Goal: Task Accomplishment & Management: Manage account settings

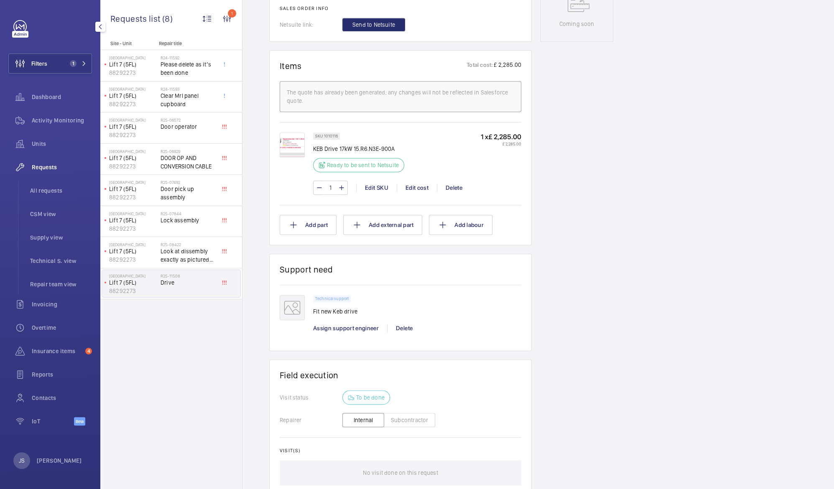
scroll to position [438, 0]
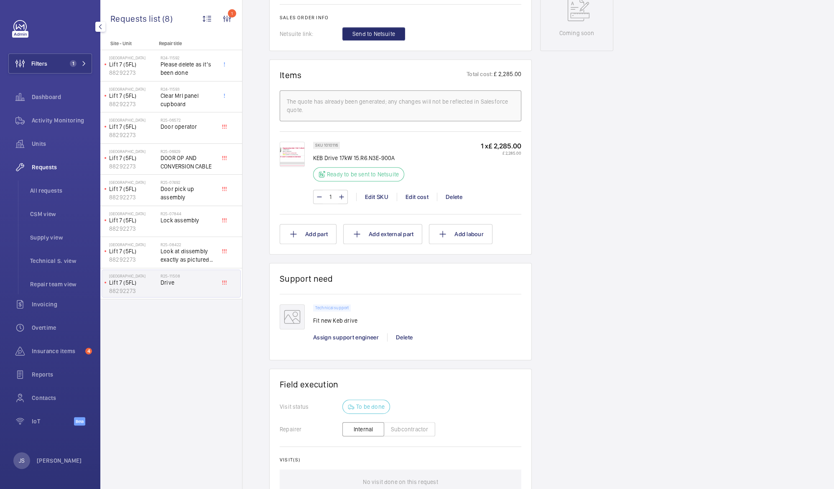
click at [298, 157] on img at bounding box center [292, 154] width 25 height 25
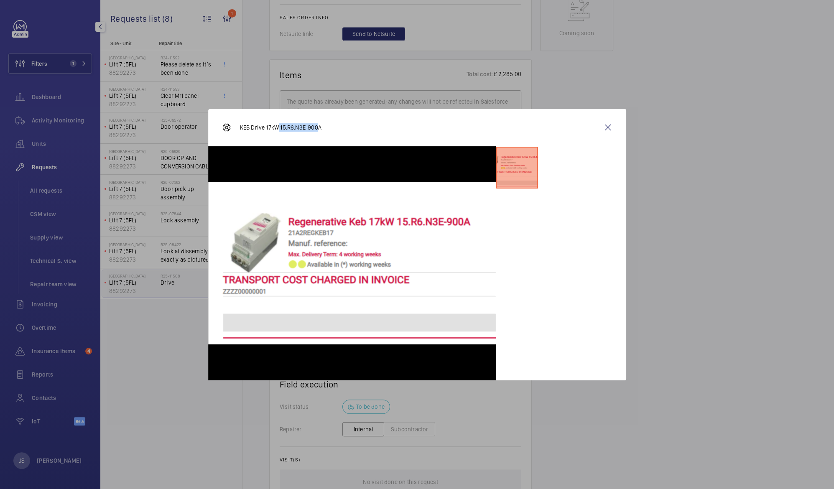
drag, startPoint x: 318, startPoint y: 127, endPoint x: 278, endPoint y: 121, distance: 39.7
click at [278, 121] on div "KEB Drive 17kW 15.R6.N3E-900A" at bounding box center [272, 127] width 100 height 20
drag, startPoint x: 278, startPoint y: 121, endPoint x: 241, endPoint y: 127, distance: 38.1
click at [241, 127] on p "KEB Drive 17kW 15.R6.N3E-900A" at bounding box center [281, 127] width 82 height 8
drag, startPoint x: 241, startPoint y: 127, endPoint x: 329, endPoint y: 128, distance: 87.8
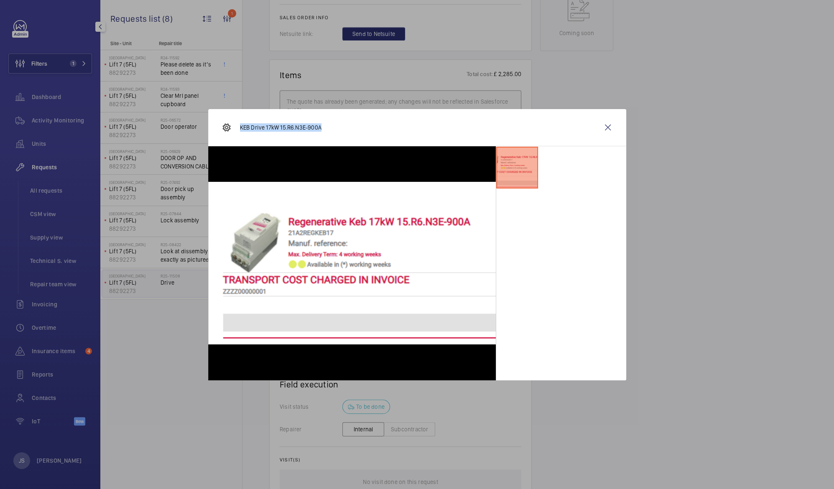
click at [329, 128] on div "KEB Drive 17kW 15.R6.N3E-900A" at bounding box center [417, 127] width 418 height 37
copy p "KEB Drive 17kW 15.R6.N3E-900A"
click at [586, 75] on div at bounding box center [417, 244] width 834 height 489
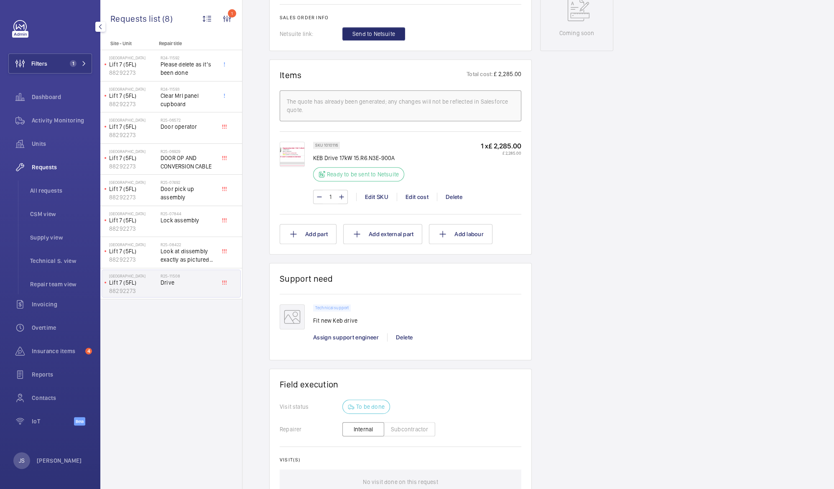
click at [327, 312] on div "Technical support Fit new Keb drive" at bounding box center [335, 317] width 44 height 26
click at [326, 160] on p "KEB Drive 17kW 15.R6.N3E-900A" at bounding box center [361, 158] width 96 height 8
click at [286, 166] on img at bounding box center [292, 154] width 25 height 25
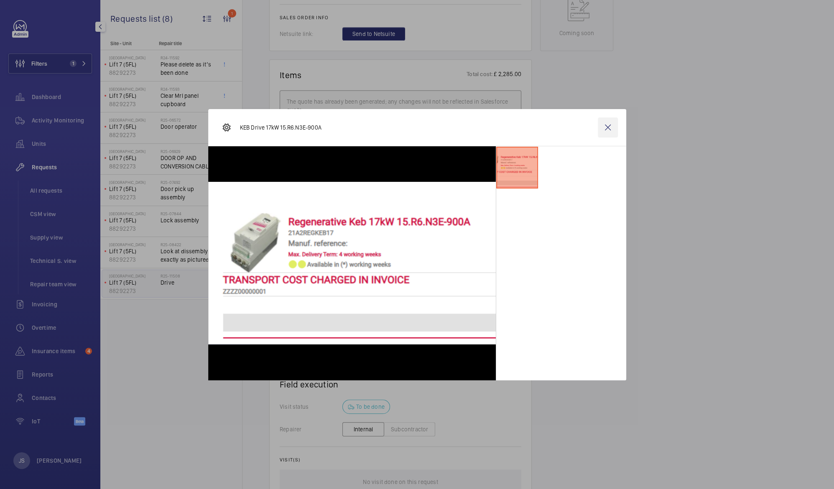
click at [605, 128] on wm-front-icon-button at bounding box center [608, 127] width 20 height 20
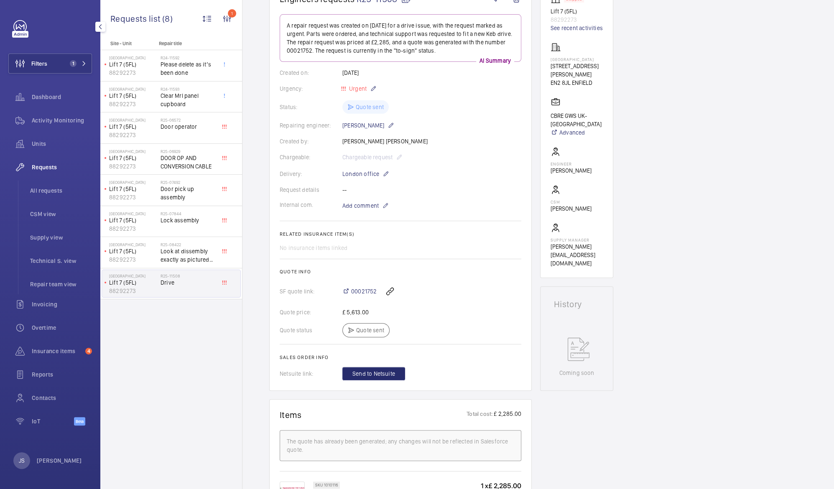
scroll to position [341, 0]
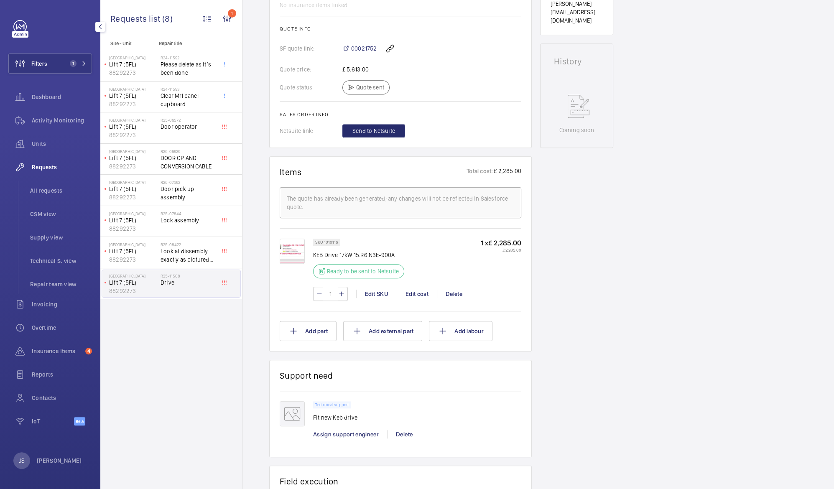
click at [289, 253] on img at bounding box center [292, 251] width 25 height 25
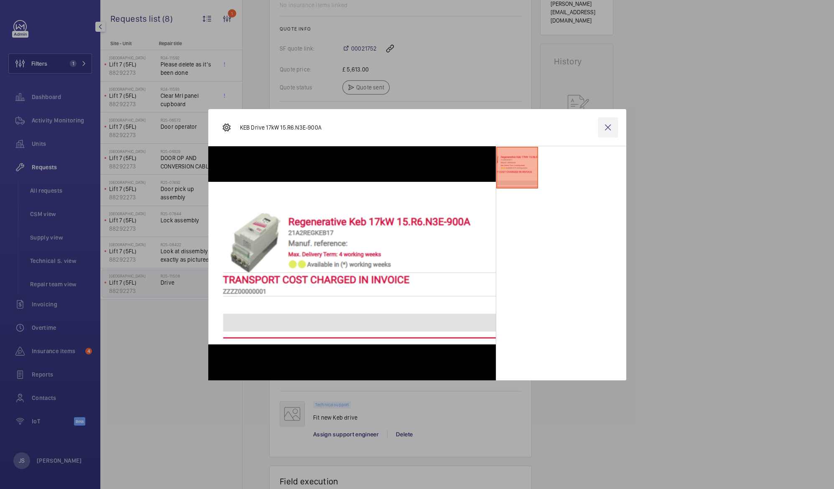
click at [608, 125] on wm-front-icon-button at bounding box center [608, 127] width 20 height 20
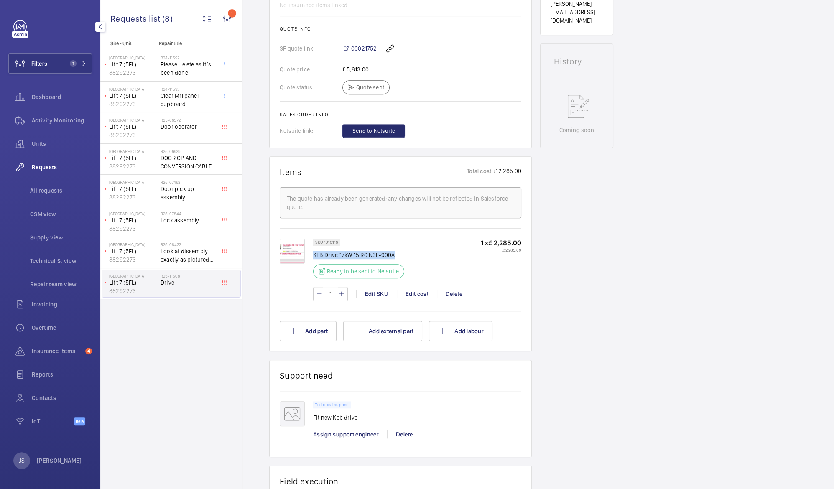
drag, startPoint x: 314, startPoint y: 252, endPoint x: 395, endPoint y: 254, distance: 81.1
click at [395, 254] on p "KEB Drive 17kW 15.R6.N3E-900A" at bounding box center [361, 255] width 96 height 8
copy p "KEB Drive 17kW 15.R6.N3E-900A"
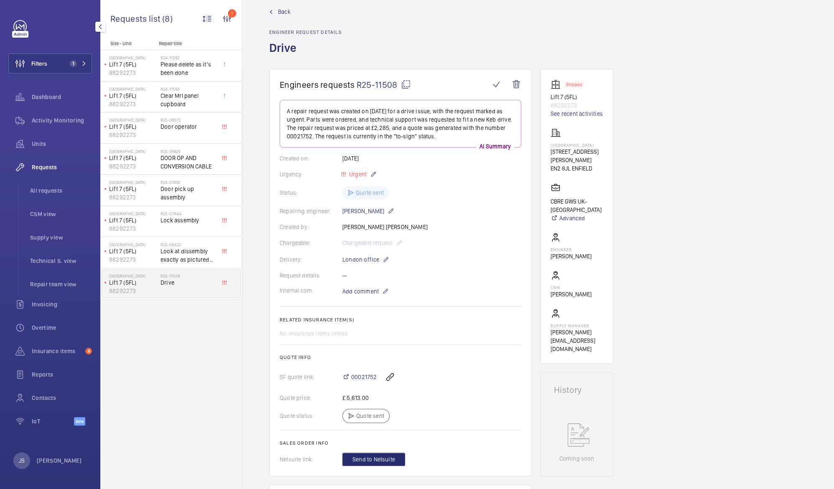
scroll to position [0, 0]
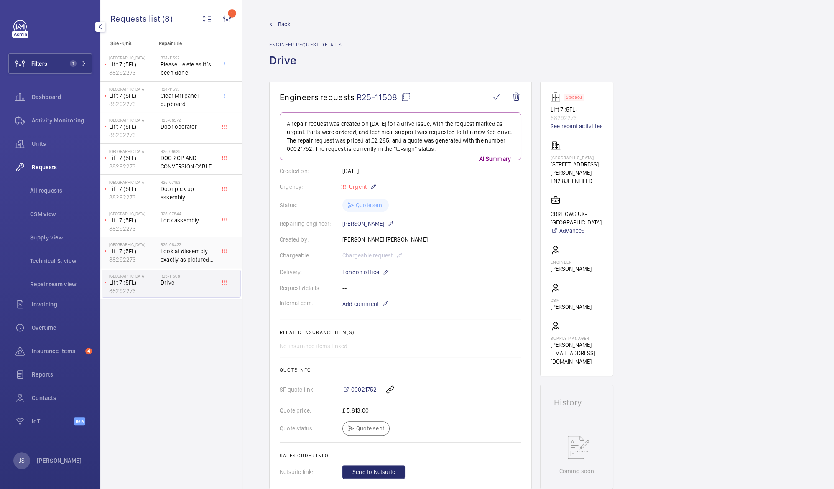
click at [180, 261] on span "Look at dissembly exactly as pictured please" at bounding box center [188, 255] width 55 height 17
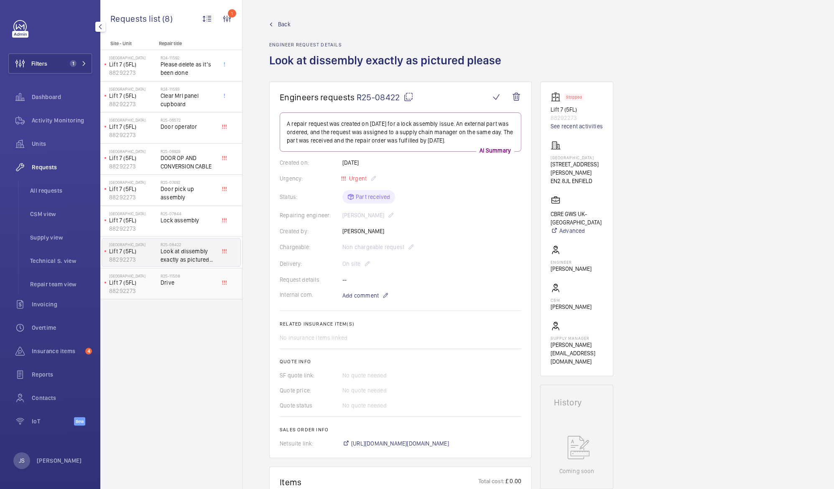
click at [169, 278] on span "Drive" at bounding box center [188, 282] width 55 height 8
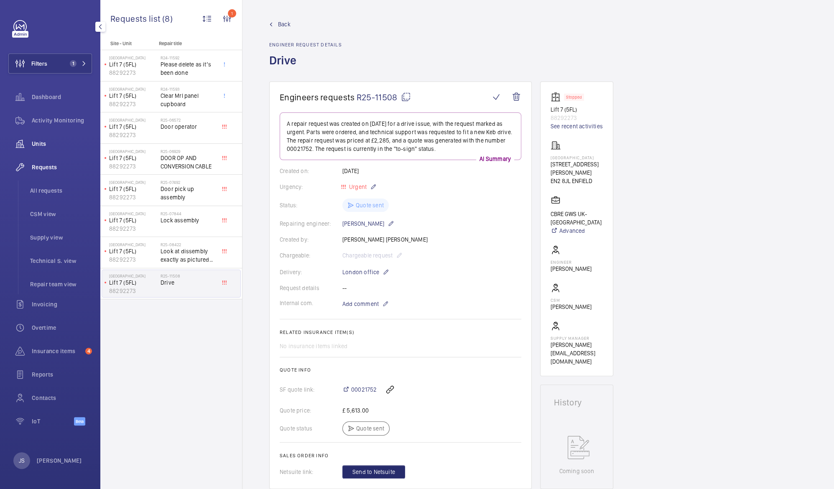
click at [36, 139] on div "Units" at bounding box center [50, 144] width 84 height 20
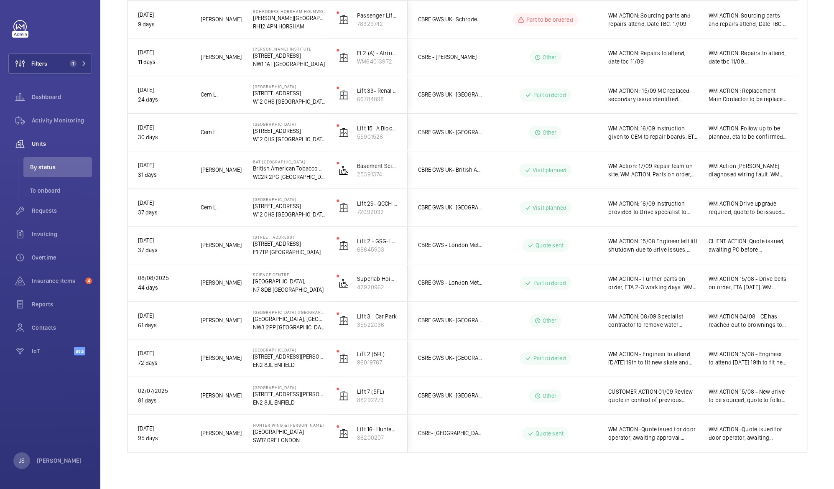
scroll to position [683, 0]
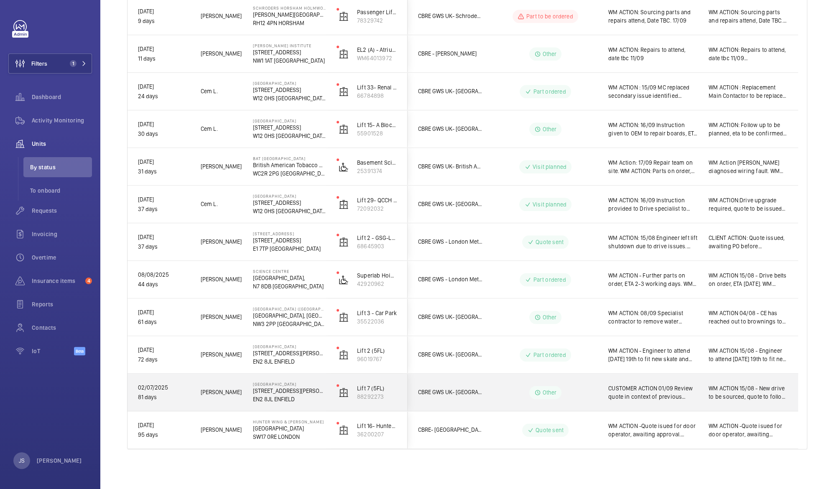
click at [746, 395] on span "WM ACTION 15/08 - New drive to be sourced, quote to follow. WM ACTION:NDC advis…" at bounding box center [748, 392] width 79 height 17
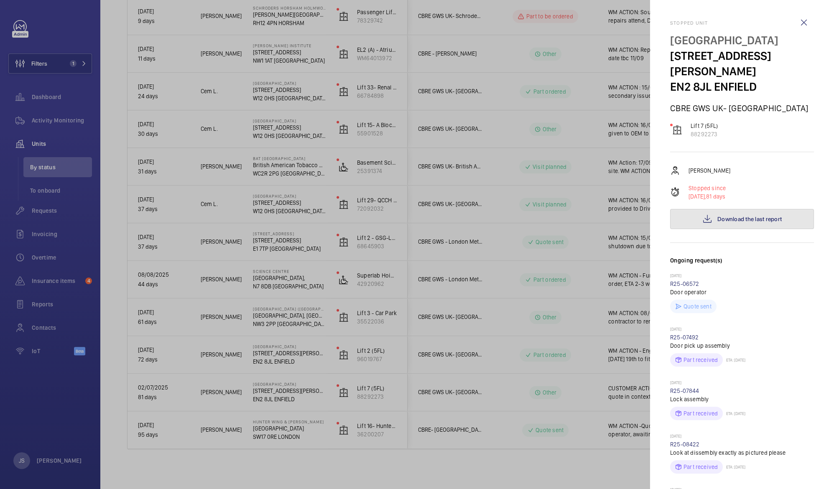
click at [723, 216] on span "Download the last report" at bounding box center [750, 219] width 64 height 7
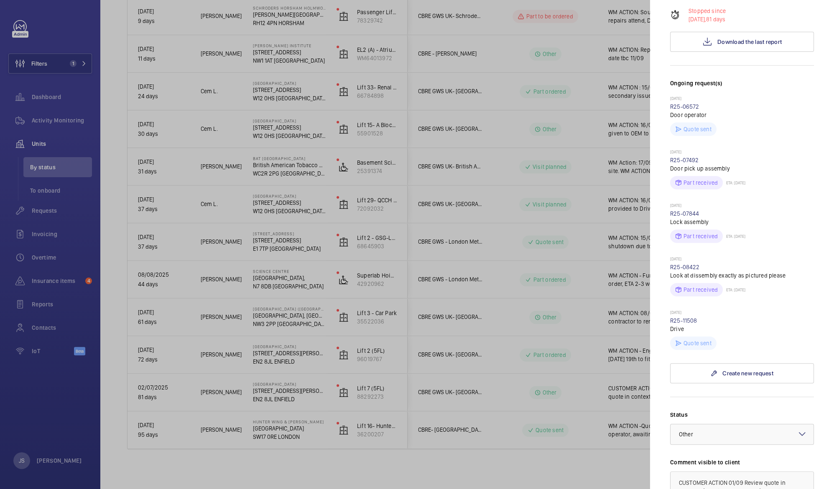
scroll to position [178, 0]
click at [682, 317] on link "R25-11508" at bounding box center [683, 320] width 27 height 7
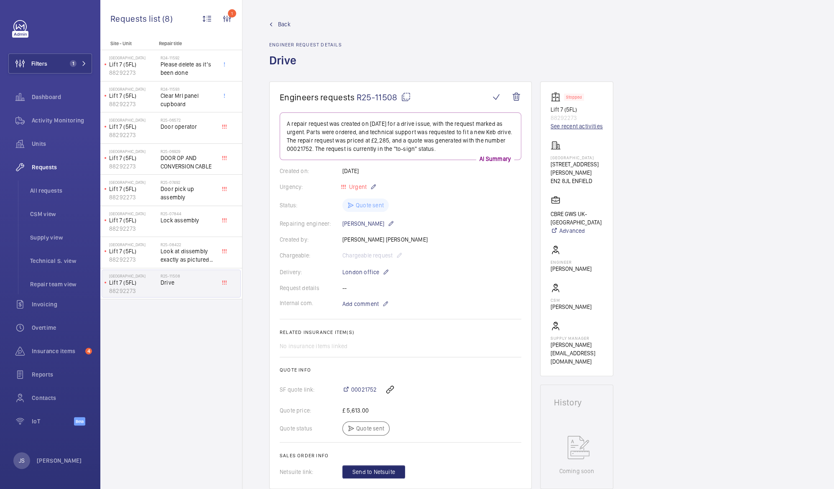
click at [584, 127] on link "See recent activities" at bounding box center [577, 126] width 52 height 8
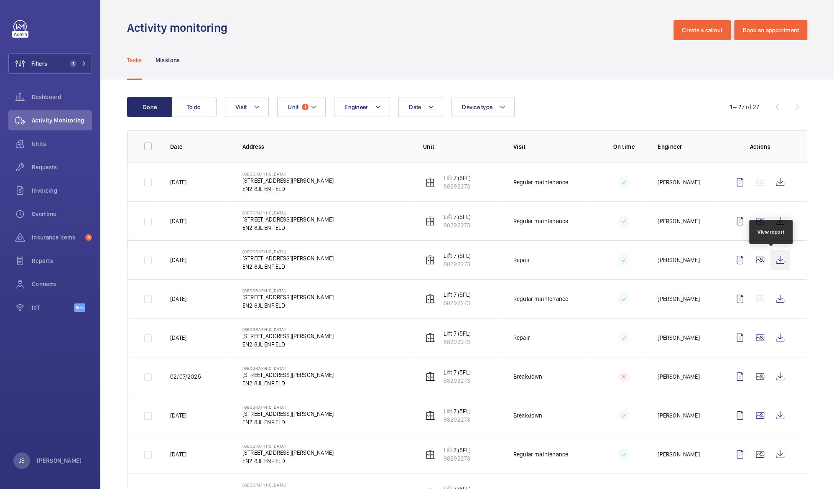
click at [772, 261] on wm-front-icon-button at bounding box center [780, 260] width 20 height 20
click at [30, 144] on wm-front-icon-button at bounding box center [19, 144] width 23 height 20
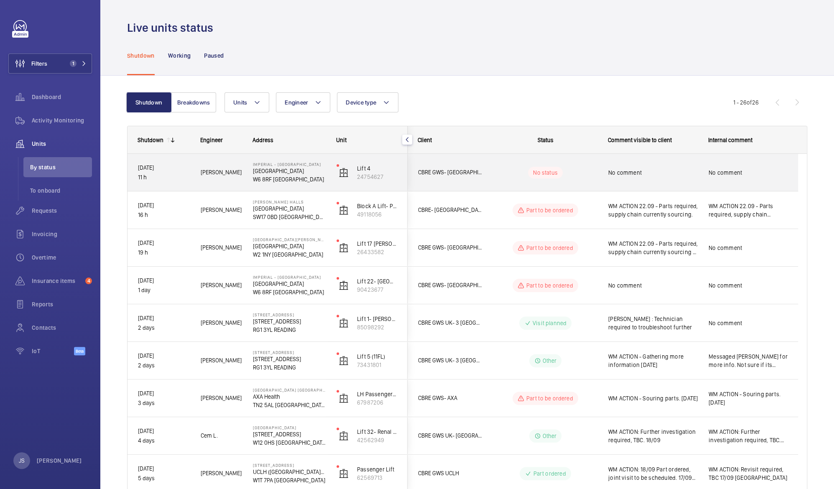
click at [263, 176] on p "W6 8RF [GEOGRAPHIC_DATA]" at bounding box center [289, 179] width 73 height 8
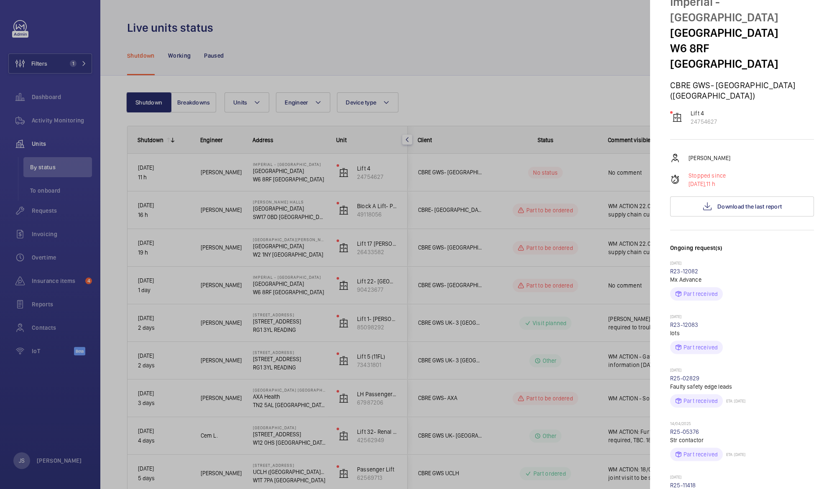
scroll to position [41, 0]
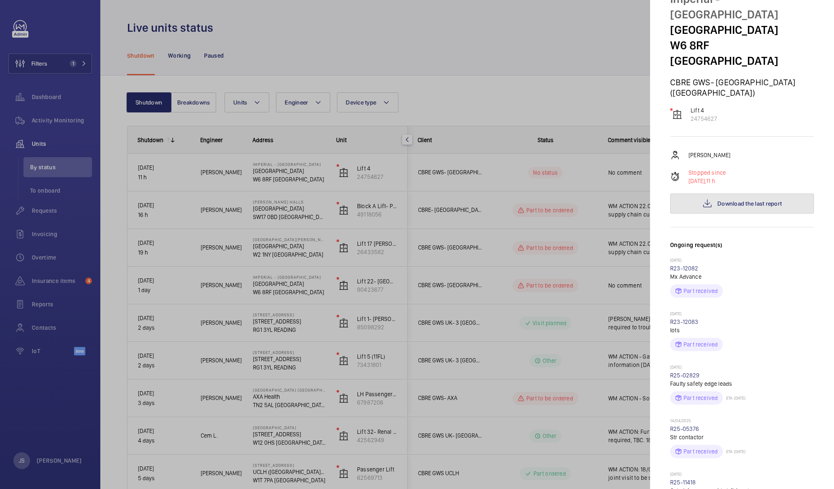
click at [744, 200] on span "Download the last report" at bounding box center [750, 203] width 64 height 7
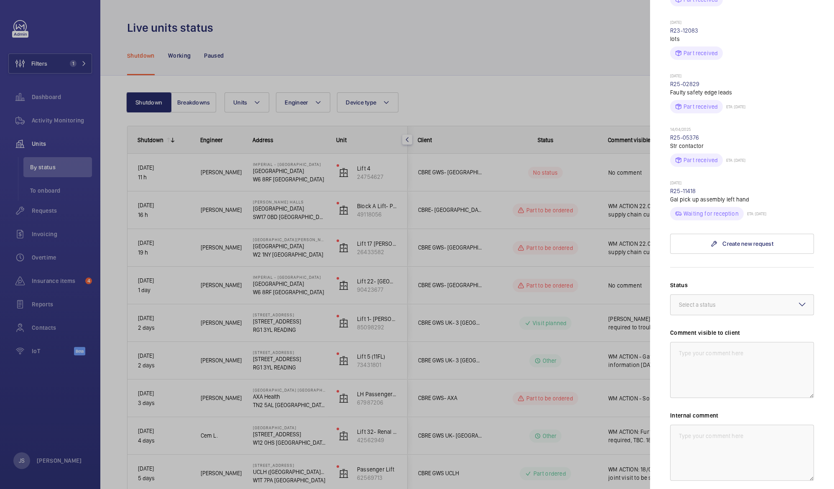
scroll to position [338, 0]
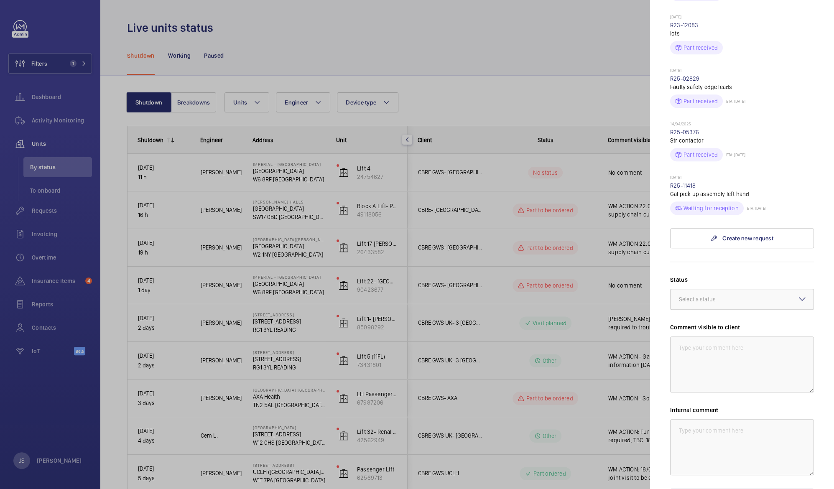
click at [705, 295] on div "Select a status" at bounding box center [708, 299] width 58 height 8
click at [751, 382] on span "Part to be ordered" at bounding box center [742, 386] width 126 height 8
click at [701, 337] on textarea at bounding box center [742, 365] width 144 height 56
click at [709, 337] on textarea "[PERSON_NAME] :" at bounding box center [742, 365] width 144 height 56
paste textarea "Investigated lift, reported doors not working properly, found skatw to be damag…"
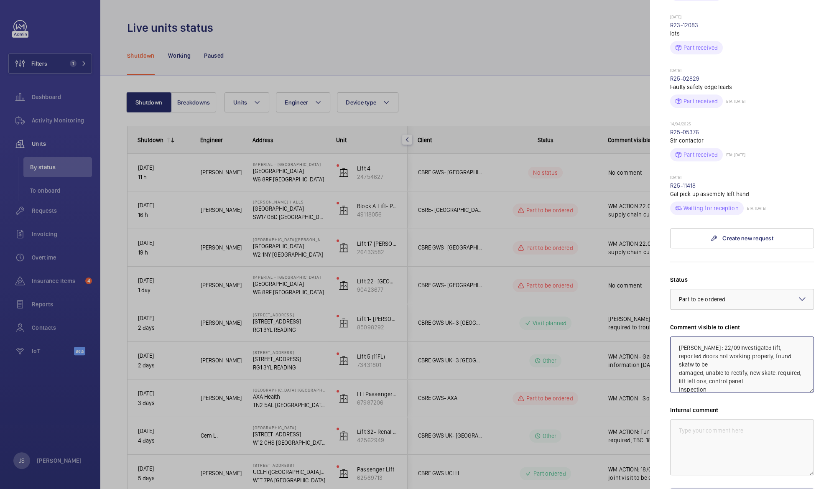
click at [724, 337] on textarea "[PERSON_NAME] : 22/09Investigated lift, reported doors not working properly, fo…" at bounding box center [742, 365] width 144 height 56
click at [776, 337] on textarea "[PERSON_NAME] : 22/09 Engineer found skatw to be damaged, unable to rectify, ne…" at bounding box center [742, 365] width 144 height 56
click at [705, 340] on textarea "[PERSON_NAME] : 22/09 Engineer found skate to be damaged, unable to rectify, ne…" at bounding box center [742, 365] width 144 height 56
drag, startPoint x: 696, startPoint y: 350, endPoint x: 719, endPoint y: 365, distance: 27.1
click at [719, 365] on textarea "[PERSON_NAME] : 22/09 Engineer found skate to be damaged, causing issues wih do…" at bounding box center [742, 365] width 144 height 56
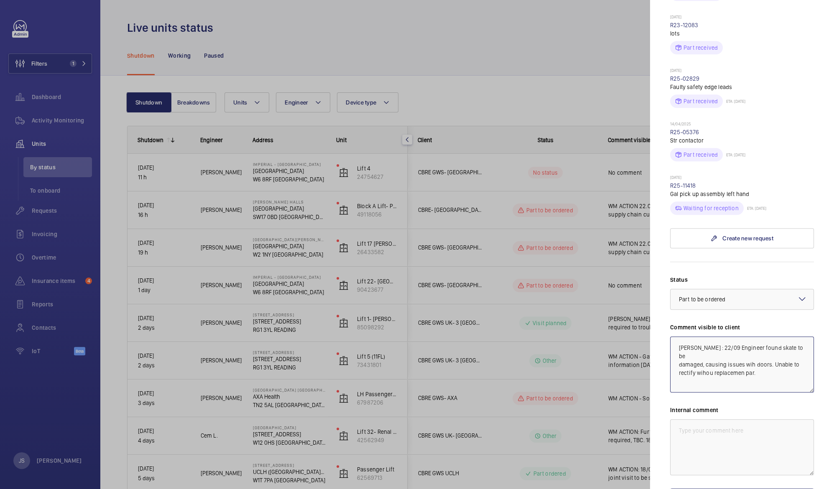
click at [748, 340] on textarea "[PERSON_NAME] : 22/09 Engineer found skate to be damaged, causing issues wih do…" at bounding box center [742, 365] width 144 height 56
click at [728, 348] on textarea "[PERSON_NAME] : 22/09 Engineer found skate to be damaged, causing issues with d…" at bounding box center [742, 365] width 144 height 56
click at [711, 346] on textarea "[PERSON_NAME] : 22/09 Engineer found skate to be damaged, causing issues with d…" at bounding box center [742, 365] width 144 height 56
click at [763, 349] on textarea "[PERSON_NAME] : 22/09 Engineer found skate to be damaged, causing issues with d…" at bounding box center [742, 365] width 144 height 56
type textarea "[PERSON_NAME] : 22/09 Engineer found skate to be damaged, causing issues with d…"
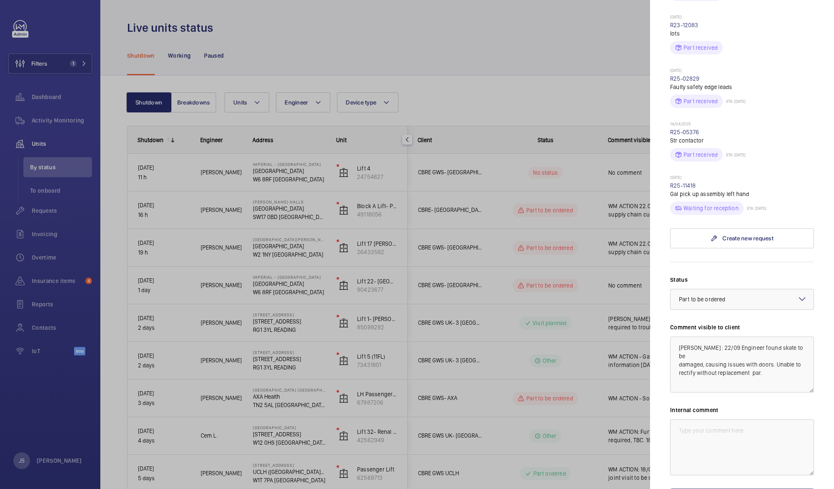
drag, startPoint x: 763, startPoint y: 349, endPoint x: 589, endPoint y: 77, distance: 323.3
click at [589, 77] on div at bounding box center [417, 244] width 834 height 489
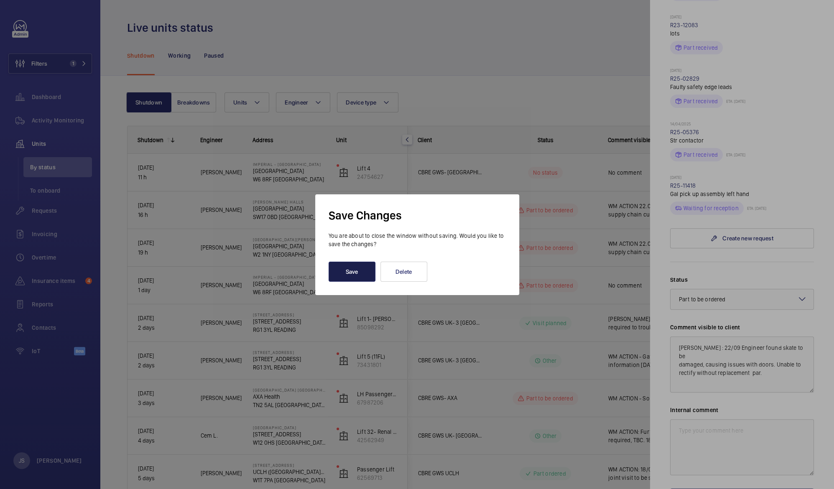
click at [351, 267] on button "Save" at bounding box center [352, 272] width 47 height 20
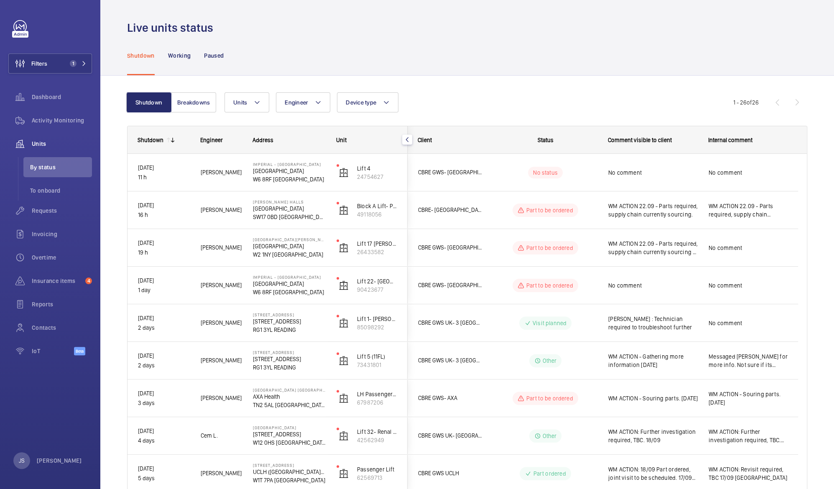
scroll to position [0, 0]
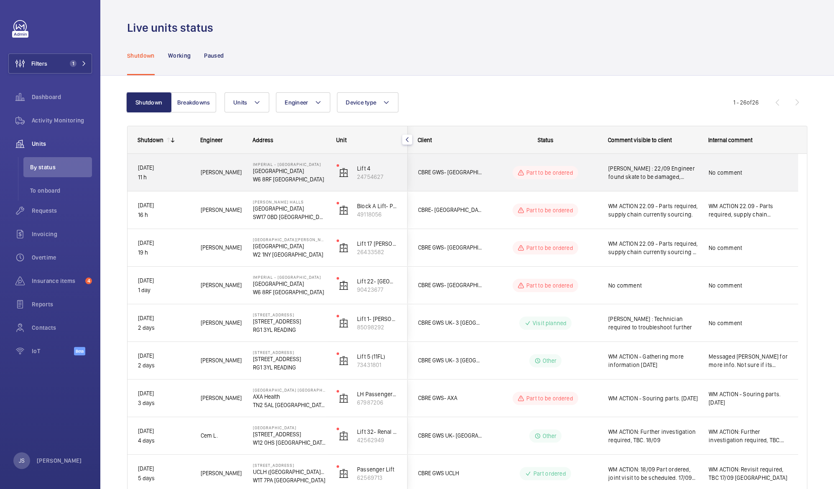
click at [647, 174] on span "[PERSON_NAME] : 22/09 Engineer found skate to be damaged, causing issues with d…" at bounding box center [652, 172] width 89 height 17
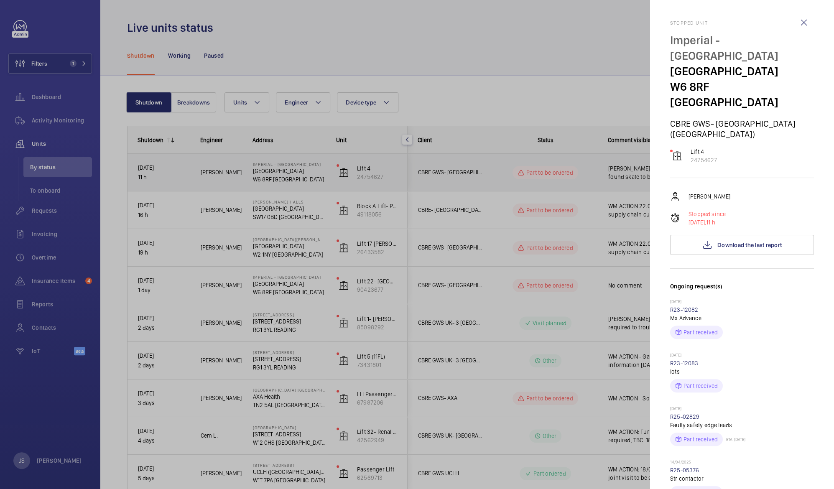
click at [647, 174] on div at bounding box center [417, 244] width 834 height 489
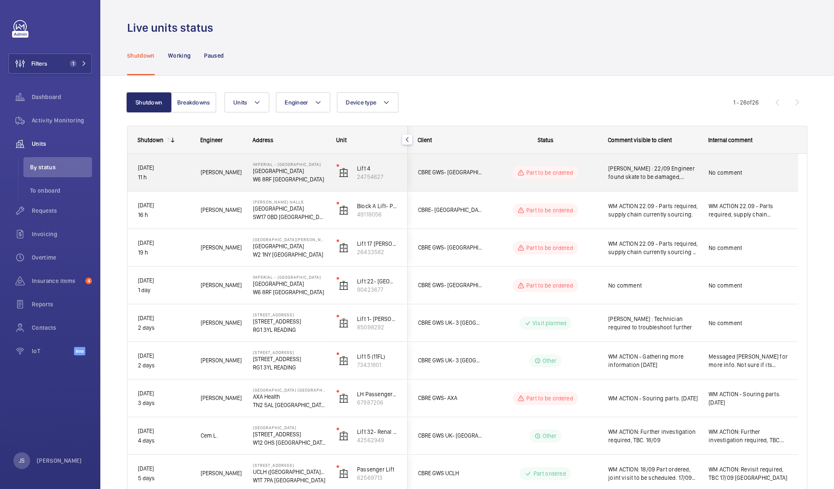
click at [647, 174] on span "[PERSON_NAME] : 22/09 Engineer found skate to be damaged, causing issues with d…" at bounding box center [652, 172] width 89 height 17
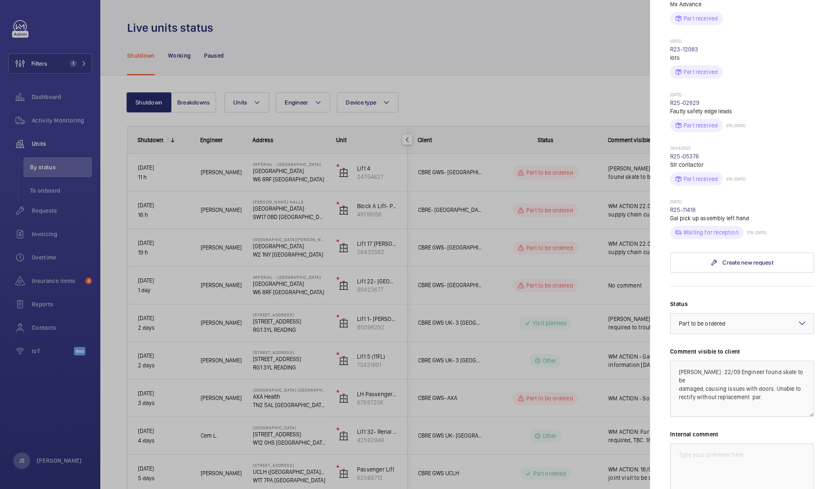
scroll to position [319, 0]
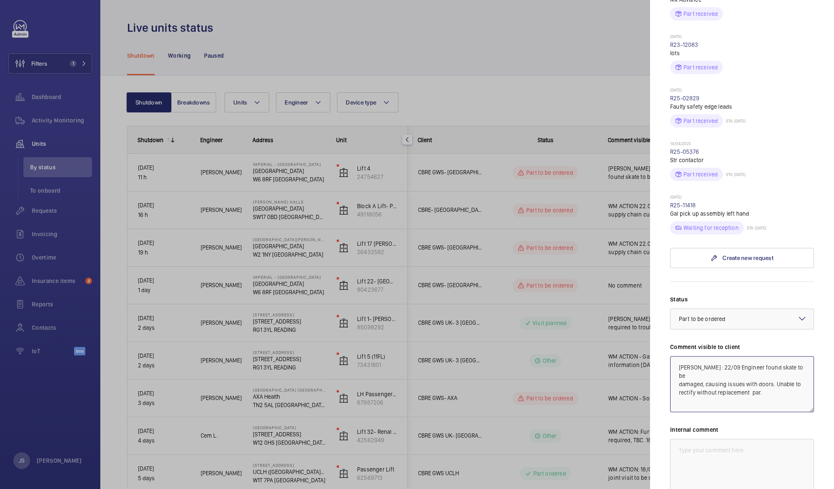
click at [766, 368] on textarea "[PERSON_NAME] : 22/09 Engineer found skate to be damaged, causing issues with d…" at bounding box center [742, 384] width 144 height 56
drag, startPoint x: 784, startPoint y: 370, endPoint x: 661, endPoint y: 339, distance: 127.2
click at [661, 339] on mat-sidenav "Stopped unit Imperial - [GEOGRAPHIC_DATA] [GEOGRAPHIC_DATA] [GEOGRAPHIC_DATA] G…" at bounding box center [742, 244] width 184 height 489
type textarea "[PERSON_NAME] : 22/09 Engineer found skate to be damaged, causing issues with d…"
click at [688, 439] on textarea at bounding box center [742, 467] width 144 height 56
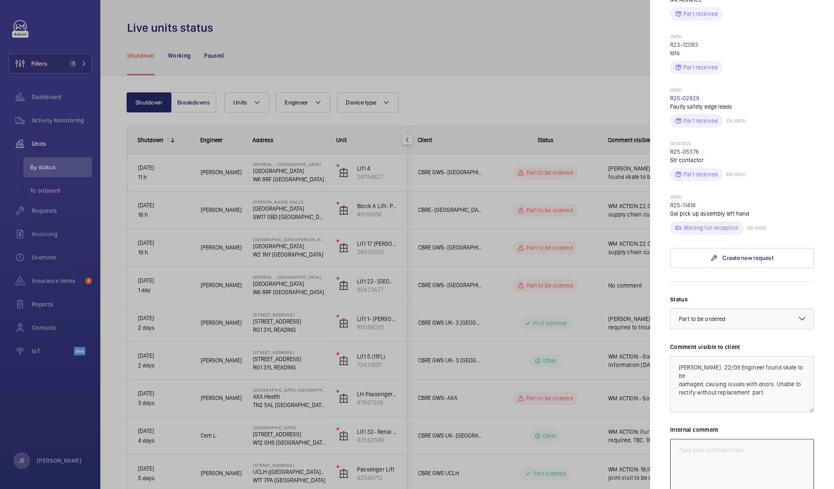
paste textarea "[PERSON_NAME] : 22/09 Engineer found skate to be damaged, causing issues with d…"
type textarea "[PERSON_NAME] : 22/09 Engineer found skate to be damaged, causing issues with d…"
click at [557, 64] on div at bounding box center [417, 244] width 834 height 489
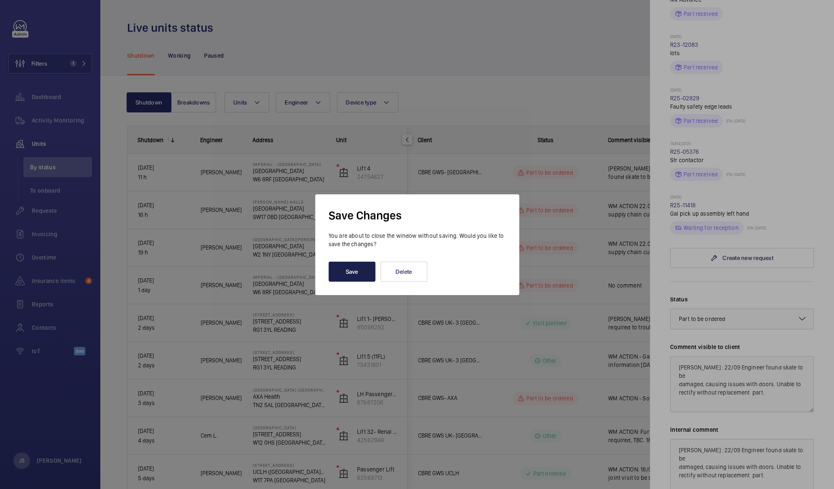
click at [341, 278] on button "Save" at bounding box center [352, 272] width 47 height 20
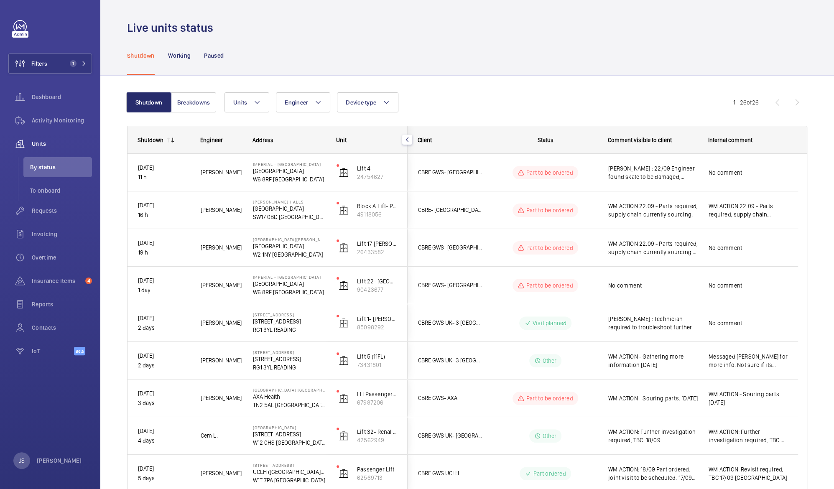
scroll to position [0, 0]
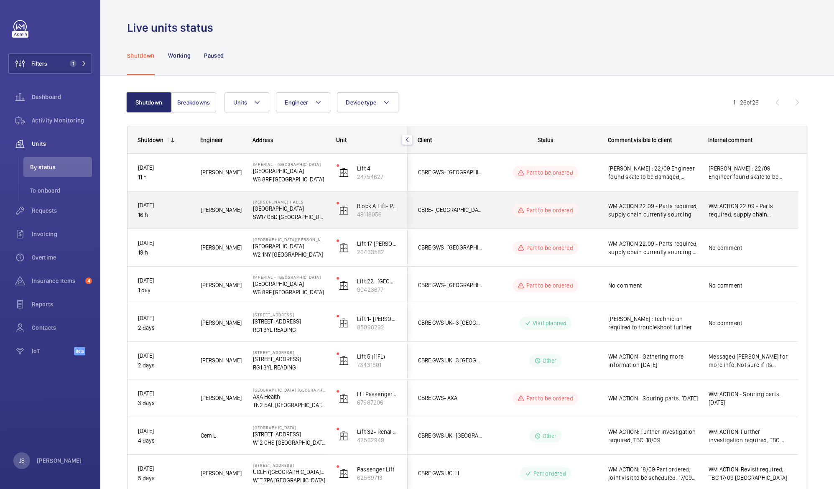
click at [649, 217] on span "WM ACTION 22.09 - Parts required, supply chain currently sourcing." at bounding box center [652, 210] width 89 height 17
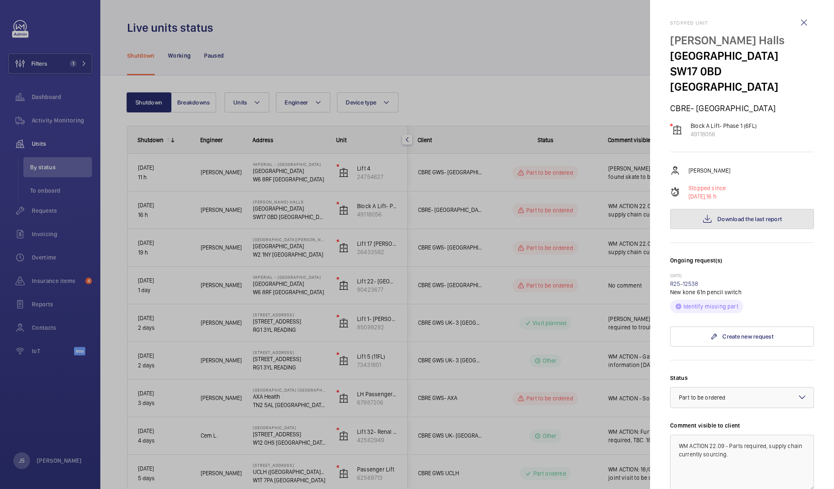
click at [726, 216] on span "Download the last report" at bounding box center [750, 219] width 64 height 7
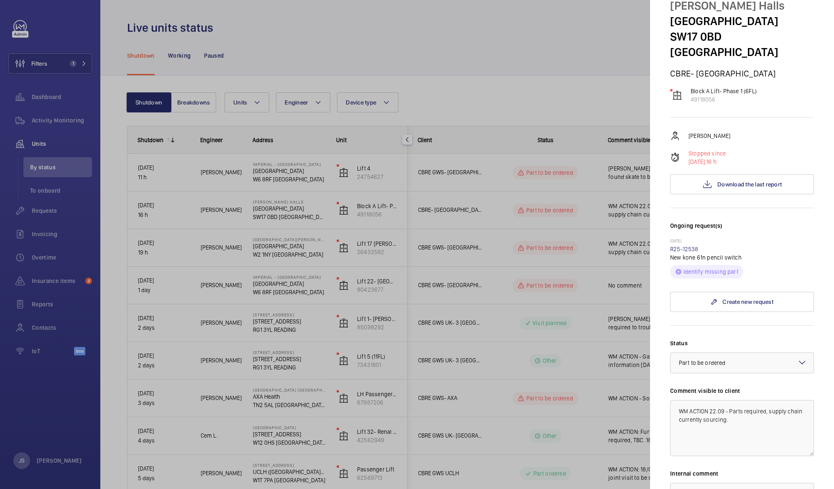
scroll to position [36, 0]
click at [748, 406] on textarea "WM ACTION 22.09 - Parts required, supply chain currently sourcing." at bounding box center [742, 427] width 144 height 56
paste textarea "Trapping person out on arrival. F0074 and 0083. Stuck pencil switch fault. But …"
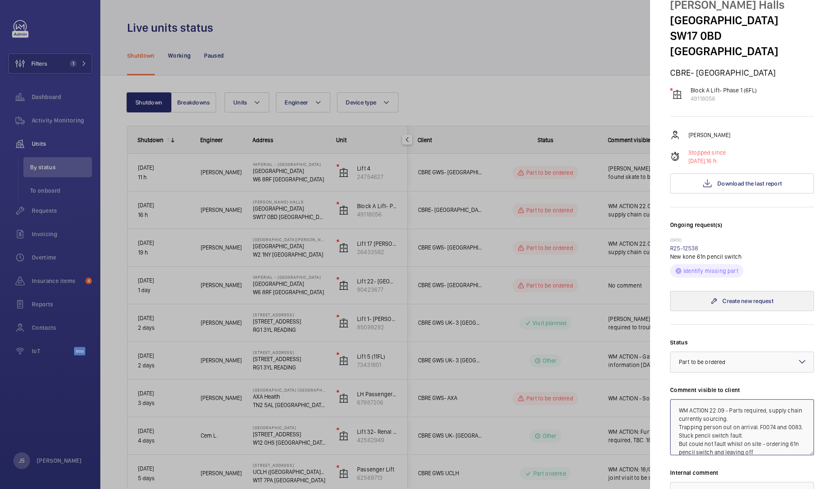
scroll to position [9, 0]
drag, startPoint x: 676, startPoint y: 405, endPoint x: 765, endPoint y: 424, distance: 91.2
click at [765, 424] on textarea "WM ACTION 22.09 - Parts required, supply chain currently sourcing. Trapping per…" at bounding box center [742, 427] width 144 height 56
drag, startPoint x: 682, startPoint y: 413, endPoint x: 786, endPoint y: 428, distance: 105.1
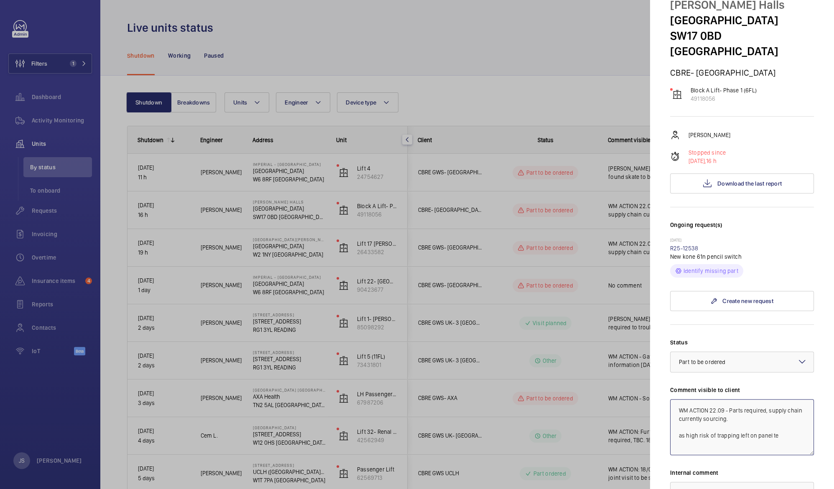
click at [786, 428] on textarea "WM ACTION 22.09 - Parts required, supply chain currently sourcing. as high risk…" at bounding box center [742, 427] width 144 height 56
type textarea "WM ACTION 22.09 - Parts required, supply chain currently sourcing."
click at [500, 59] on div at bounding box center [417, 244] width 834 height 489
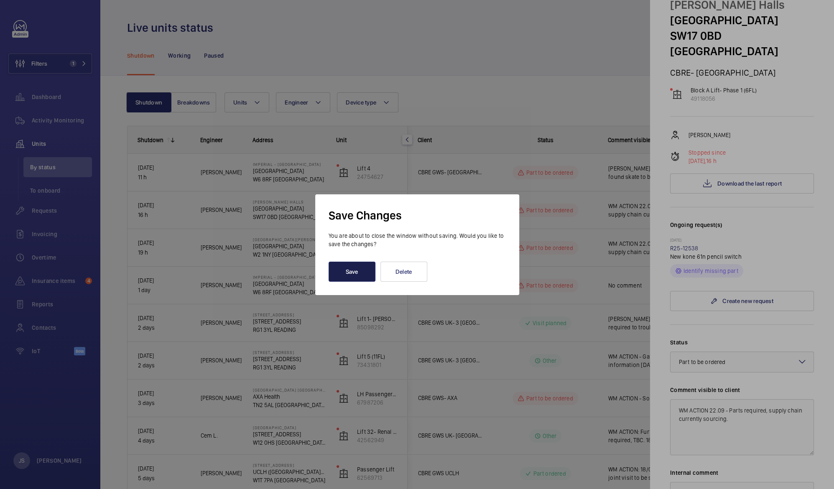
click at [347, 271] on button "Save" at bounding box center [352, 272] width 47 height 20
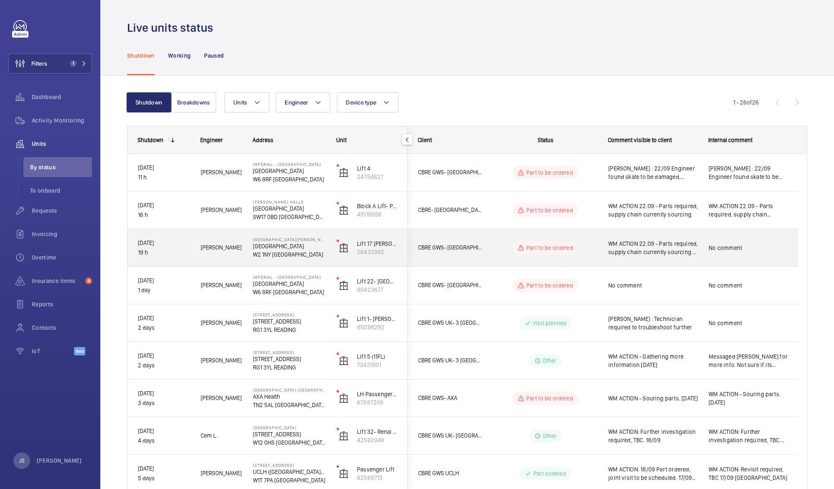
click at [628, 250] on span "WM ACTION 22.09 - Parts required, supply chain currently sourcing - Elle" at bounding box center [652, 248] width 89 height 17
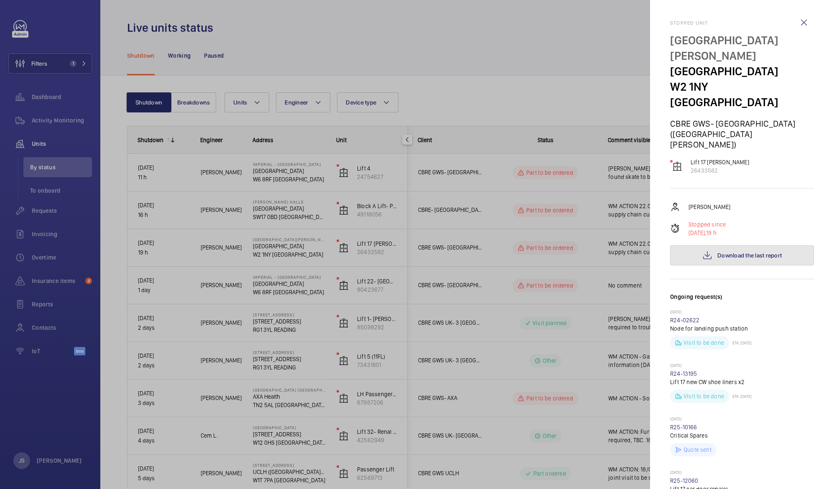
click at [726, 252] on span "Download the last report" at bounding box center [750, 255] width 64 height 7
click at [495, 70] on div at bounding box center [417, 244] width 834 height 489
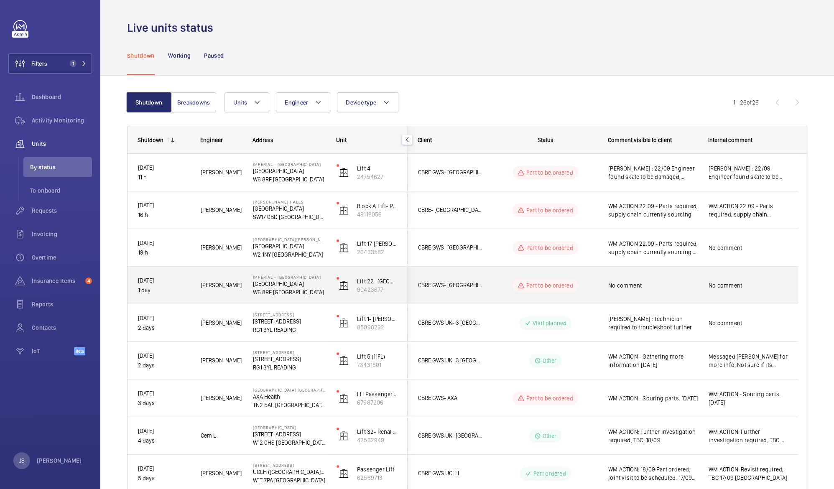
click at [624, 286] on span "No comment" at bounding box center [652, 285] width 89 height 8
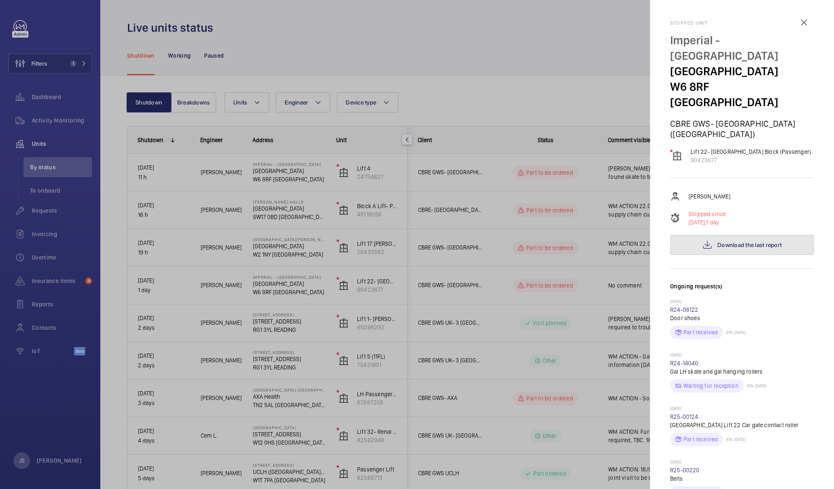
click at [719, 242] on span "Download the last report" at bounding box center [750, 245] width 64 height 7
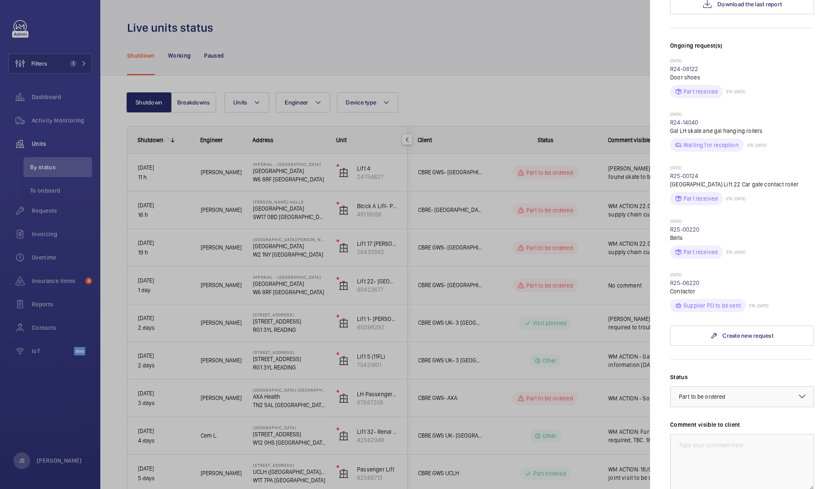
scroll to position [263, 0]
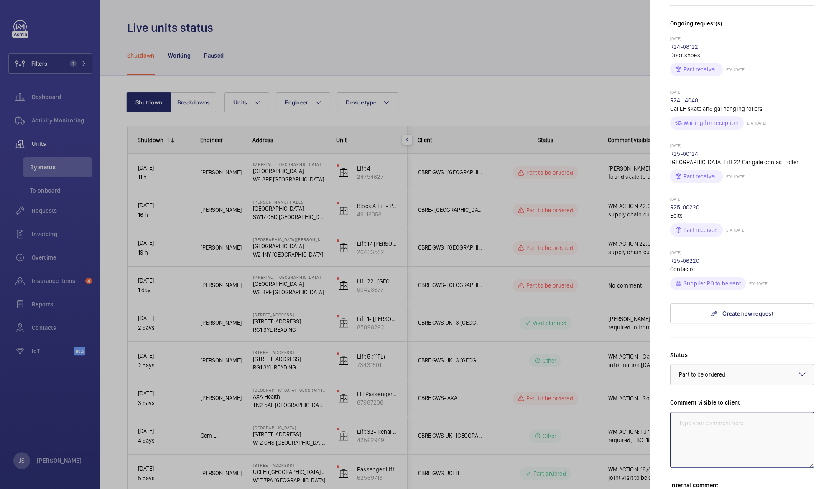
click at [709, 412] on textarea at bounding box center [742, 440] width 144 height 56
type textarea "M"
paste textarea "Checked over doors and found car door hanging roller damaged. Replacement requi…"
click at [709, 412] on textarea "[PERSON_NAME] :Checked over doors and found car door hanging roller damaged. Re…" at bounding box center [742, 440] width 144 height 56
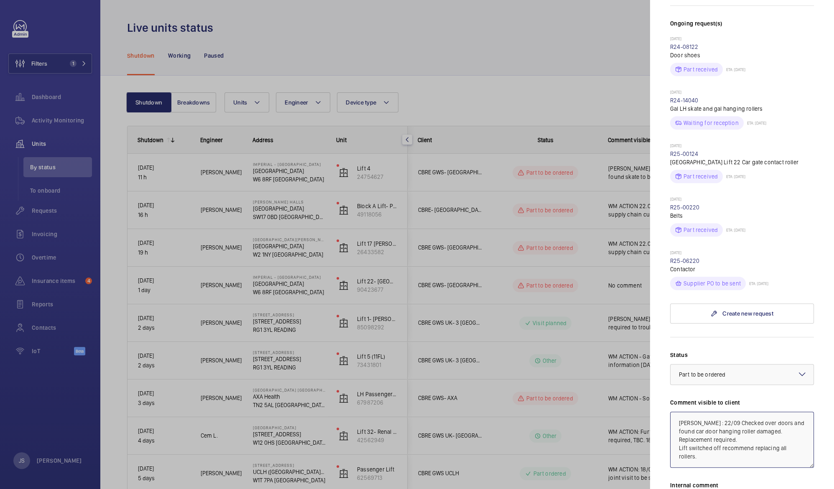
drag, startPoint x: 679, startPoint y: 434, endPoint x: 715, endPoint y: 443, distance: 37.6
click at [715, 443] on textarea "[PERSON_NAME] : 22/09 Checked over doors and found car door hanging roller dama…" at bounding box center [742, 440] width 144 height 56
click at [698, 412] on textarea "[PERSON_NAME] : 22/09 Checked over doors and found car door hanging roller dama…" at bounding box center [742, 440] width 144 height 56
type textarea "WM ACTION : 22/09 Checked over doors and found car door hanging roller damaged.…"
click at [742, 463] on div "Status Select a status × Part to be ordered × Comment visible to client WM ACTI…" at bounding box center [742, 467] width 144 height 233
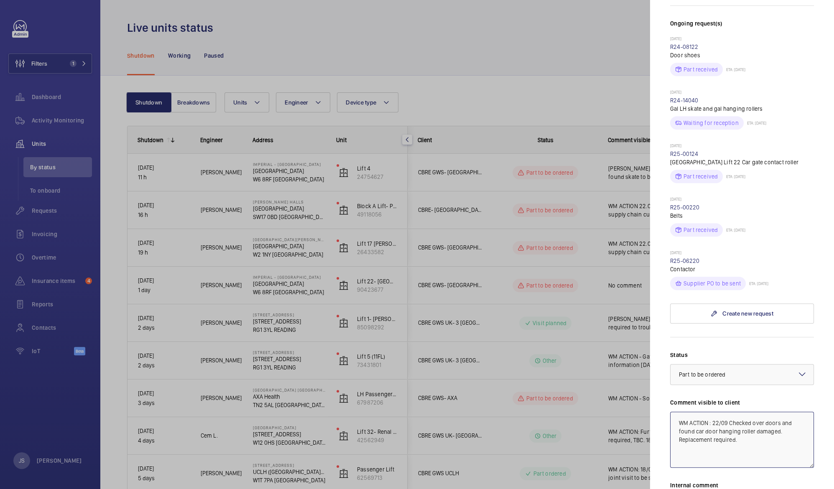
drag, startPoint x: 678, startPoint y: 407, endPoint x: 763, endPoint y: 438, distance: 90.5
click at [763, 438] on textarea "WM ACTION : 22/09 Checked over doors and found car door hanging roller damaged.…" at bounding box center [742, 440] width 144 height 56
paste textarea "WM ACTION : 22/09 Checked over doors and found car door hanging roller damaged.…"
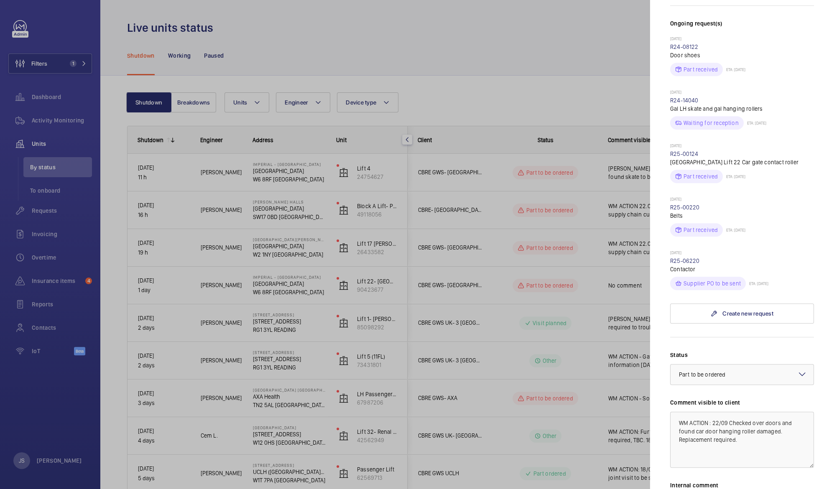
scroll to position [292, 0]
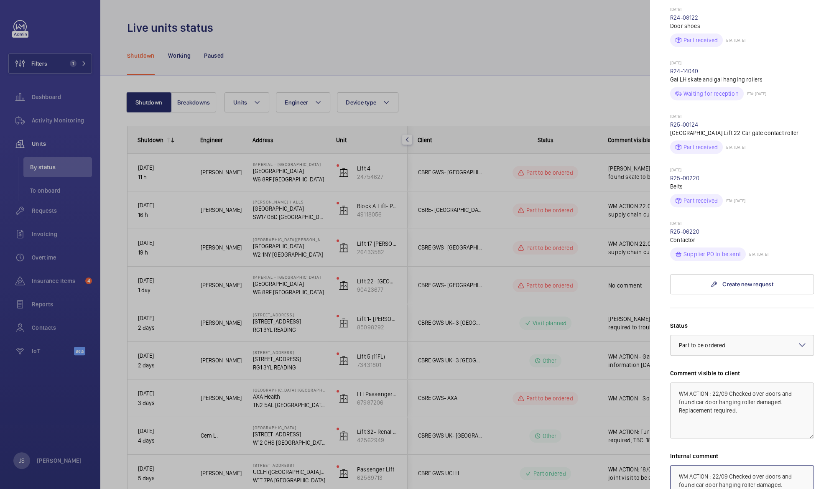
type textarea "WM ACTION : 22/09 Checked over doors and found car door hanging roller damaged.…"
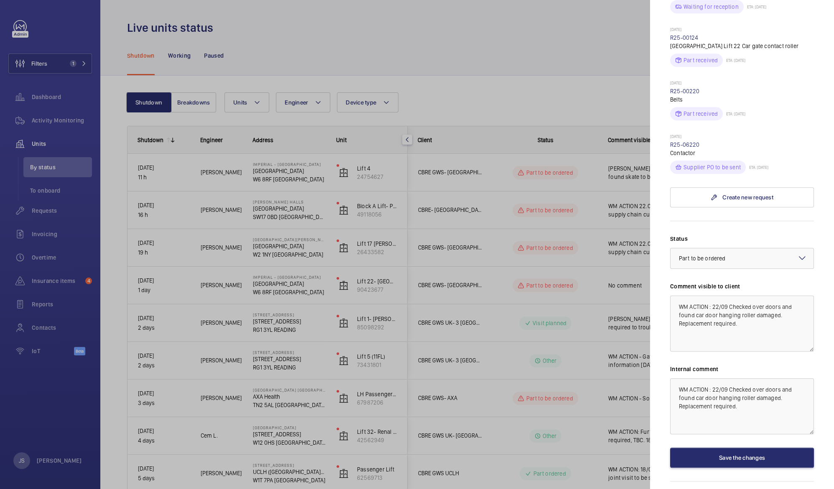
scroll to position [389, 0]
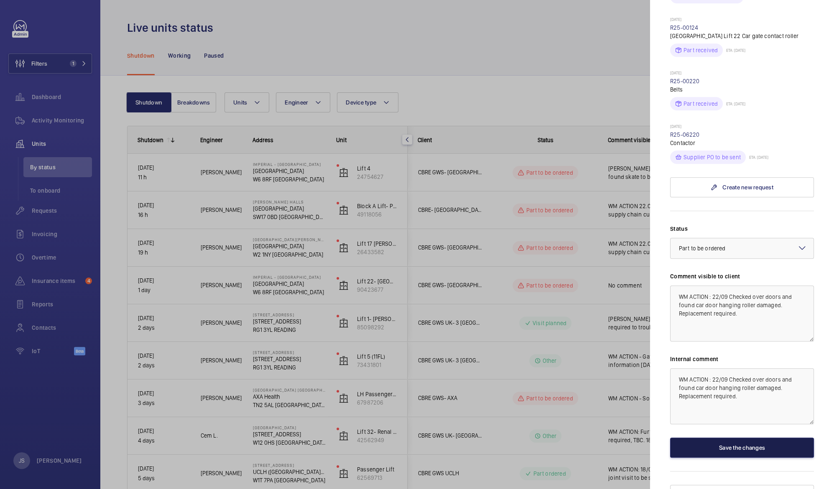
click at [763, 438] on button "Save the changes" at bounding box center [742, 448] width 144 height 20
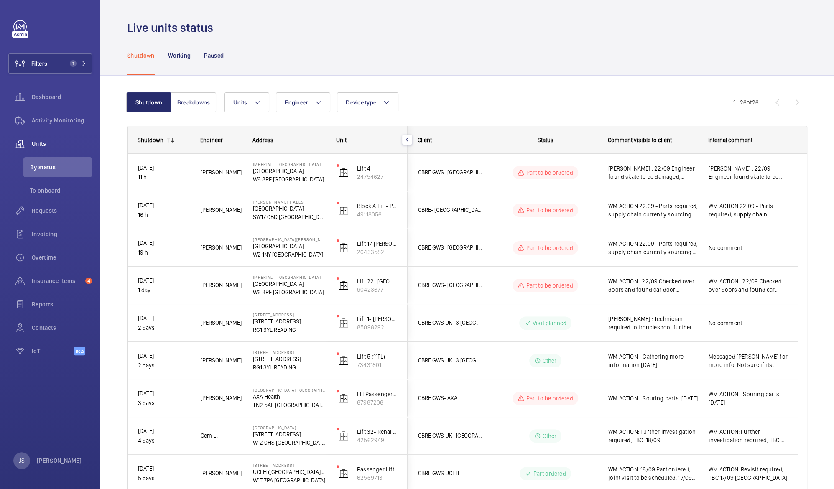
click at [475, 43] on div "Shutdown Working Paused" at bounding box center [467, 56] width 680 height 40
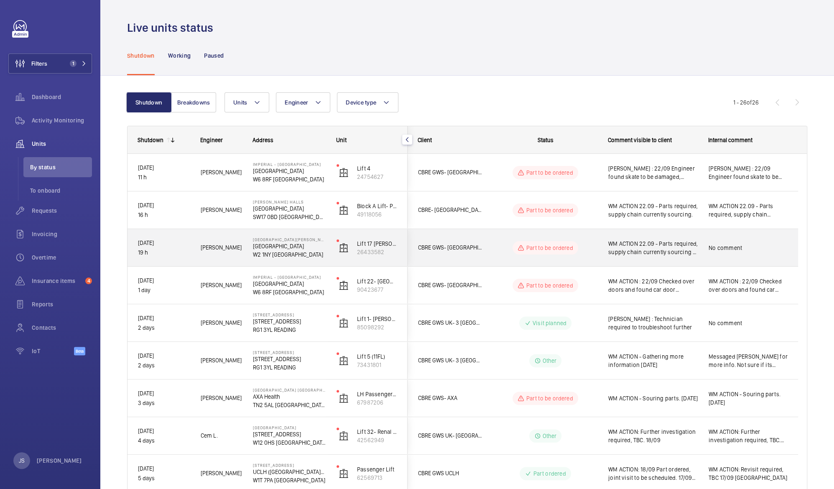
click at [633, 255] on span "WM ACTION 22.09 - Parts required, supply chain currently sourcing - Elle" at bounding box center [652, 248] width 89 height 17
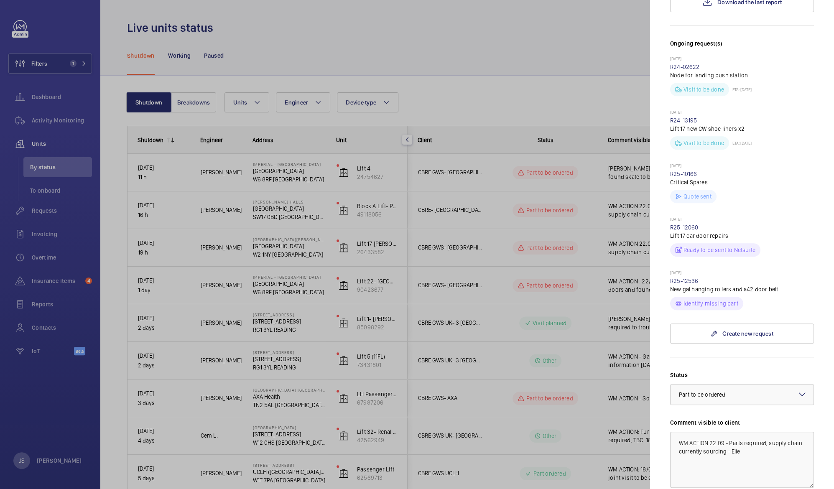
scroll to position [254, 0]
drag, startPoint x: 676, startPoint y: 404, endPoint x: 771, endPoint y: 423, distance: 96.4
click at [771, 431] on textarea "WM ACTION 22.09 - Parts required, supply chain currently sourcing - Elle" at bounding box center [742, 459] width 144 height 56
paste textarea "WM ACTION 22.09 - Parts required, supply chain currently sourcing - Elle"
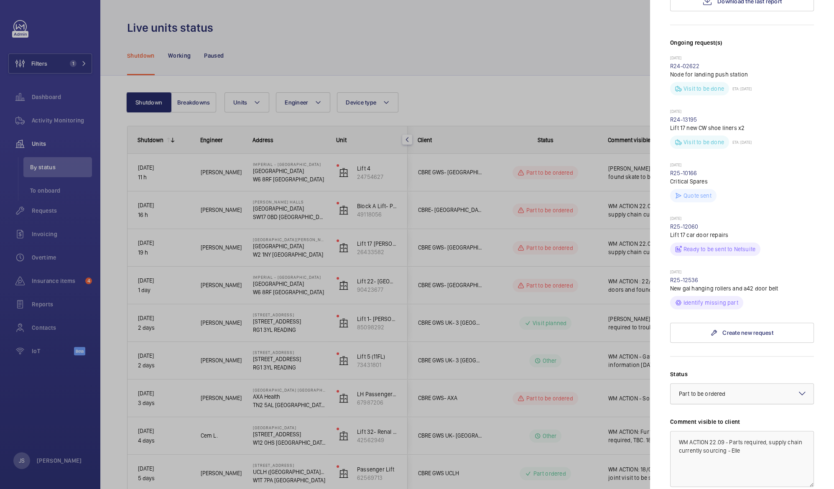
scroll to position [261, 0]
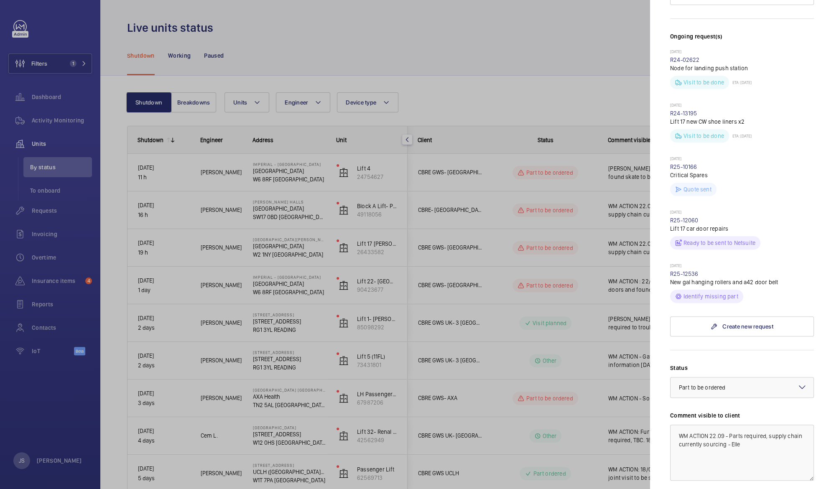
type textarea "WM ACTION 22.09 - Parts required, supply chain currently sourcing - Elle"
click at [554, 90] on div at bounding box center [417, 244] width 834 height 489
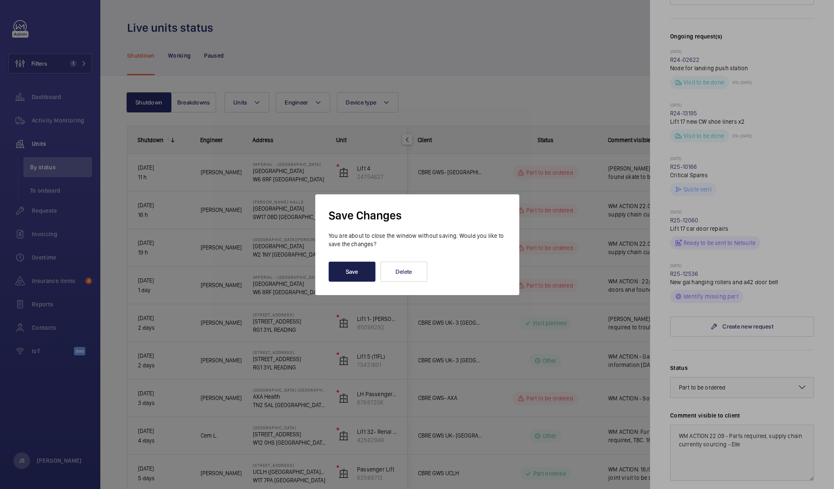
click at [348, 272] on button "Save" at bounding box center [352, 272] width 47 height 20
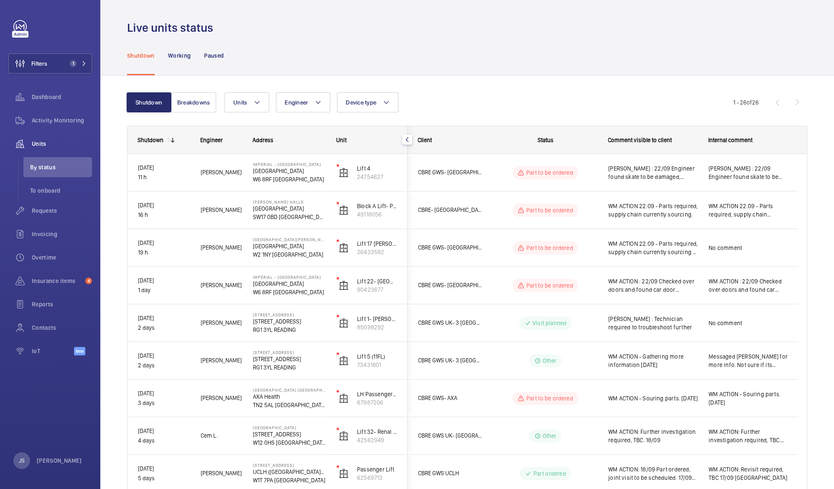
scroll to position [0, 0]
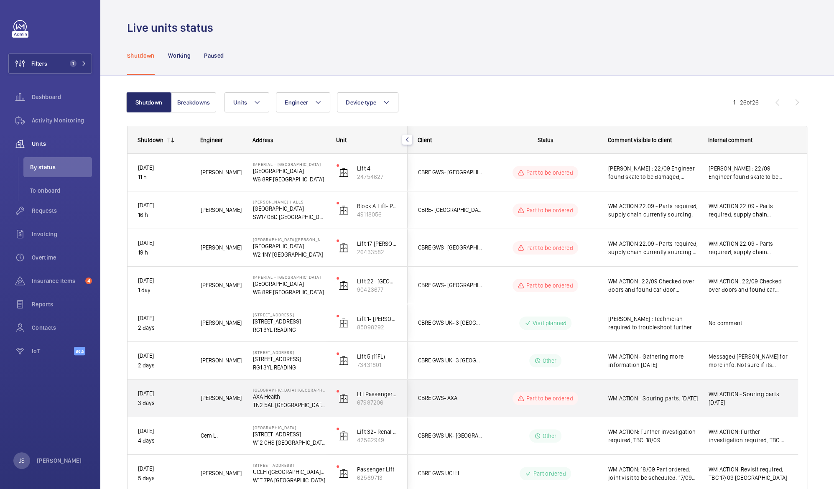
click at [645, 397] on span "WM ACTION - Souring parts. [DATE]" at bounding box center [652, 398] width 89 height 8
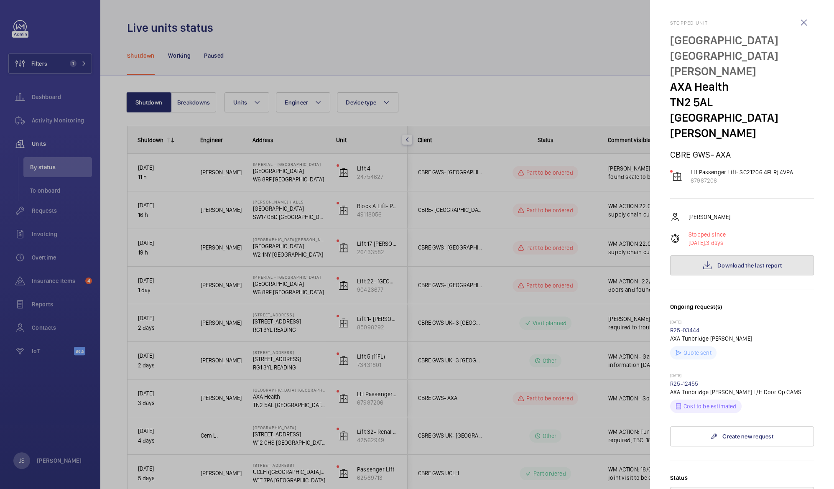
click at [738, 255] on button "Download the last report" at bounding box center [742, 265] width 144 height 20
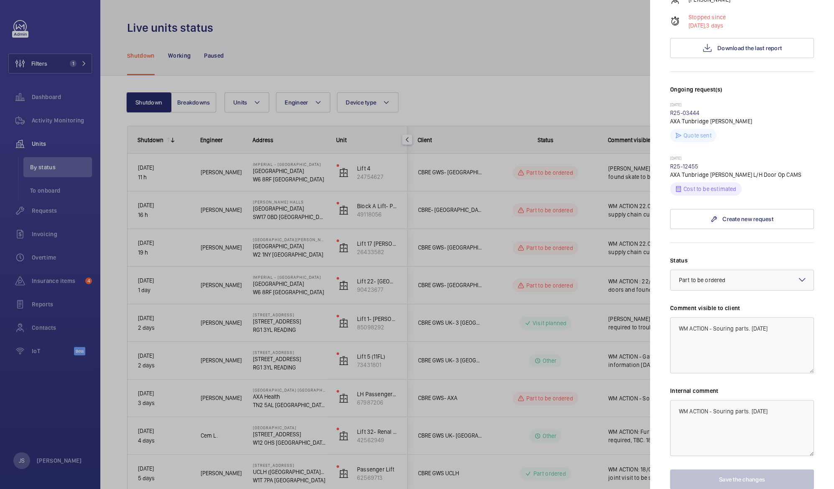
scroll to position [234, 0]
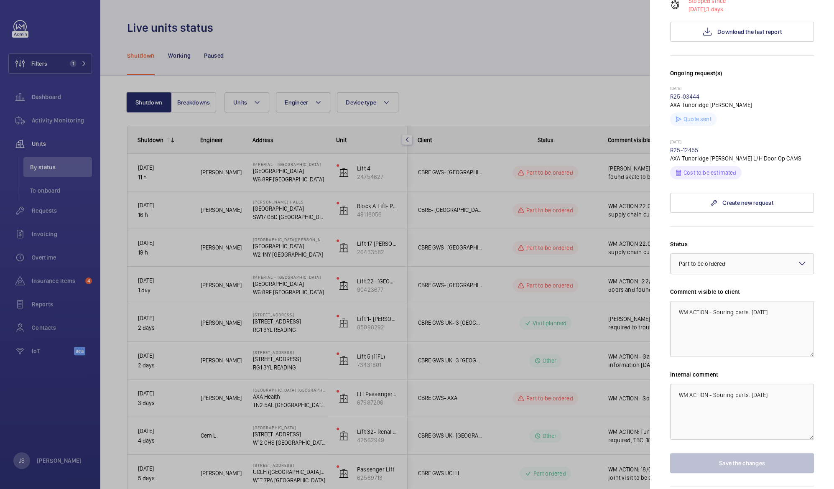
click at [605, 34] on div at bounding box center [417, 244] width 834 height 489
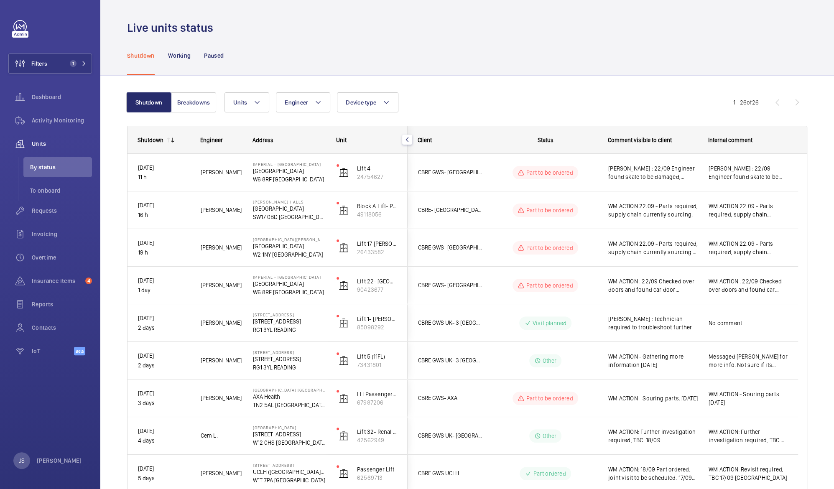
scroll to position [0, 0]
